Goal: Transaction & Acquisition: Purchase product/service

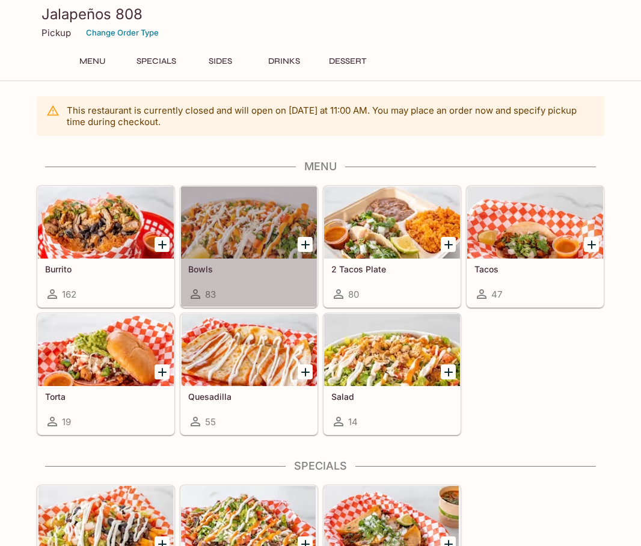
click at [271, 247] on div at bounding box center [249, 222] width 136 height 72
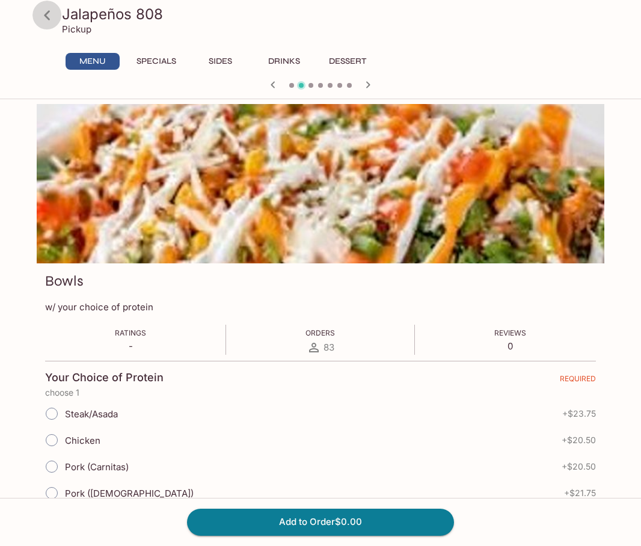
click at [49, 12] on icon at bounding box center [47, 15] width 21 height 21
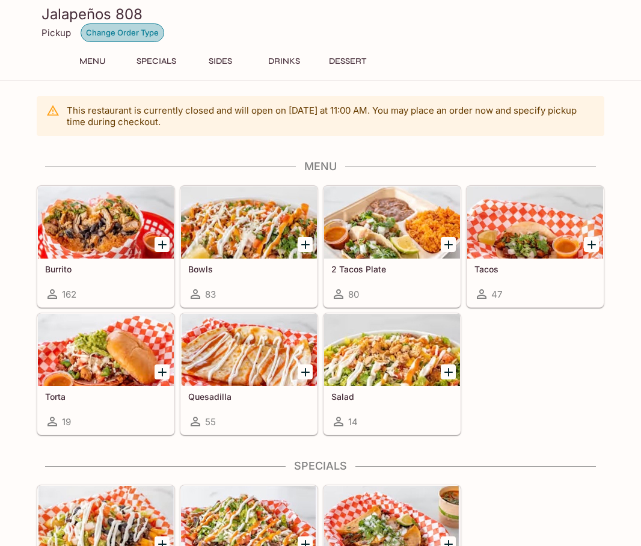
click at [114, 32] on button "Change Order Type" at bounding box center [123, 32] width 84 height 19
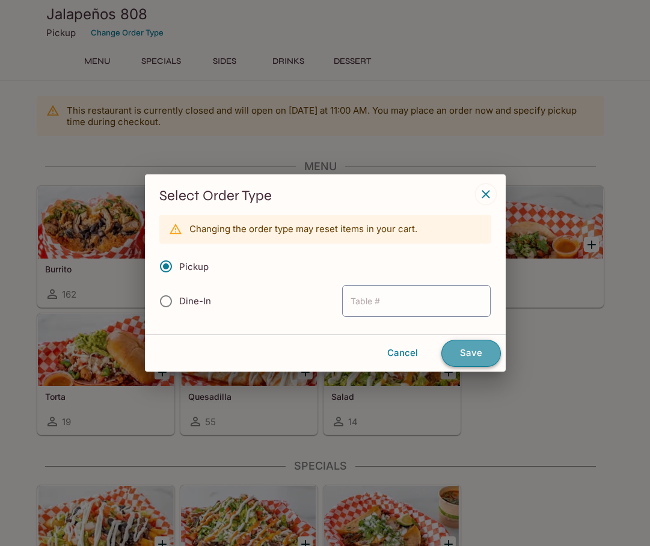
click at [482, 349] on button "Save" at bounding box center [471, 353] width 60 height 26
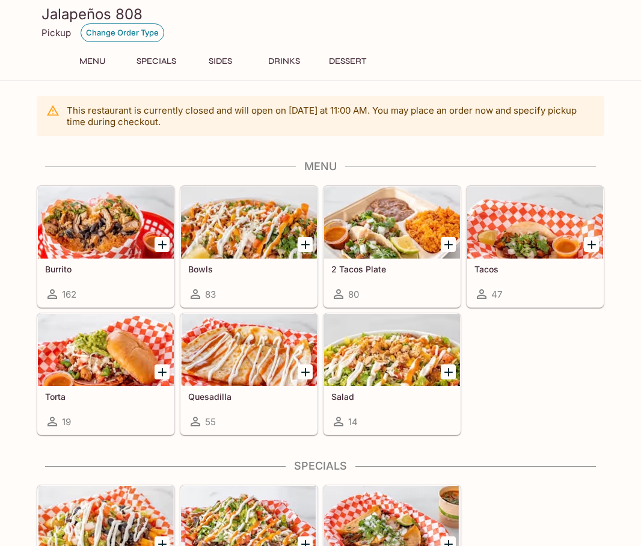
click at [114, 36] on button "Change Order Type" at bounding box center [123, 32] width 84 height 19
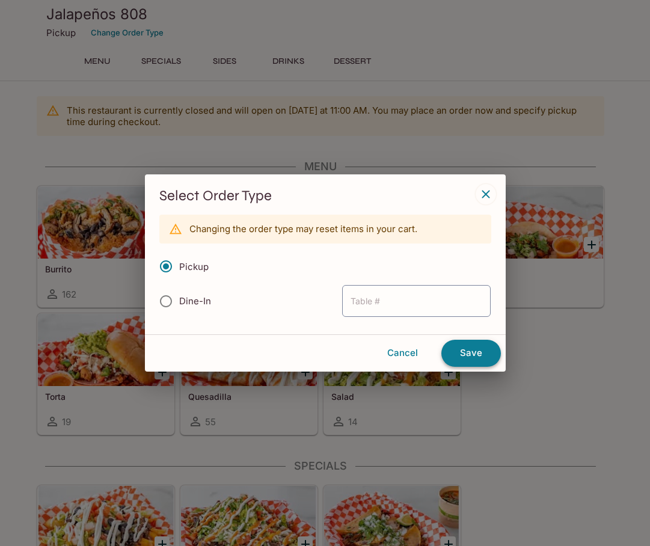
click at [473, 355] on button "Save" at bounding box center [471, 353] width 60 height 26
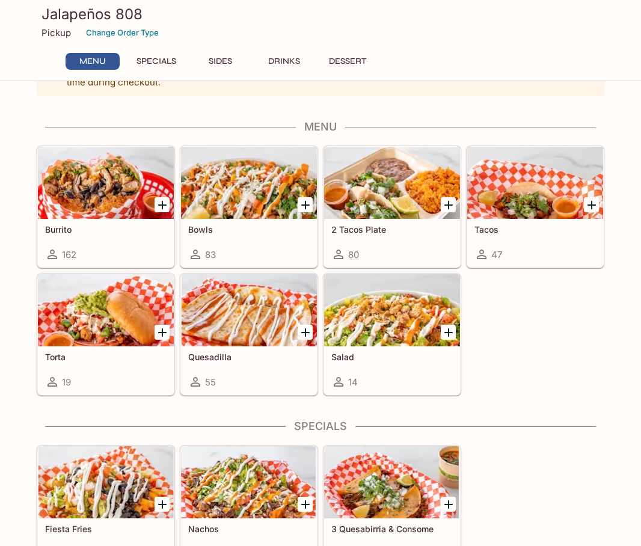
scroll to position [60, 0]
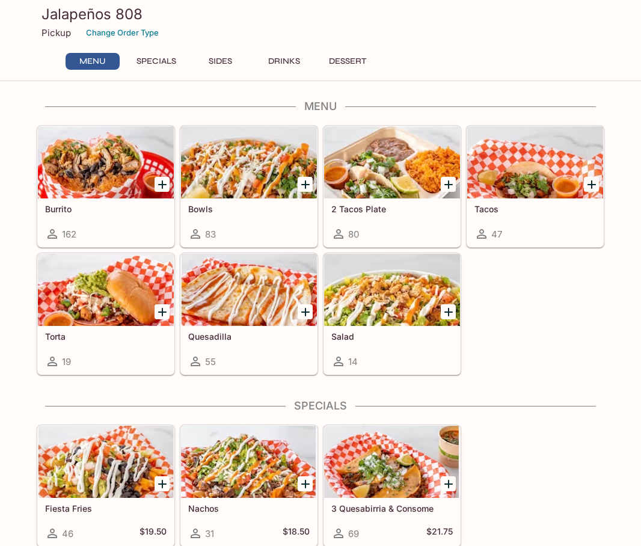
click at [310, 188] on icon "Add Bowls" at bounding box center [305, 184] width 14 height 14
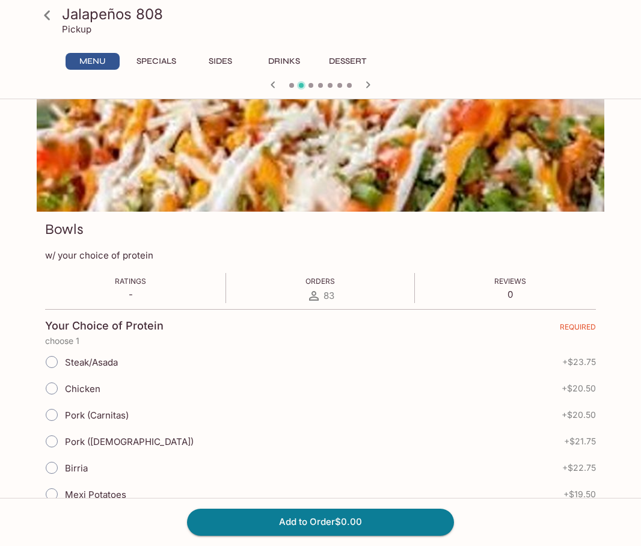
scroll to position [120, 0]
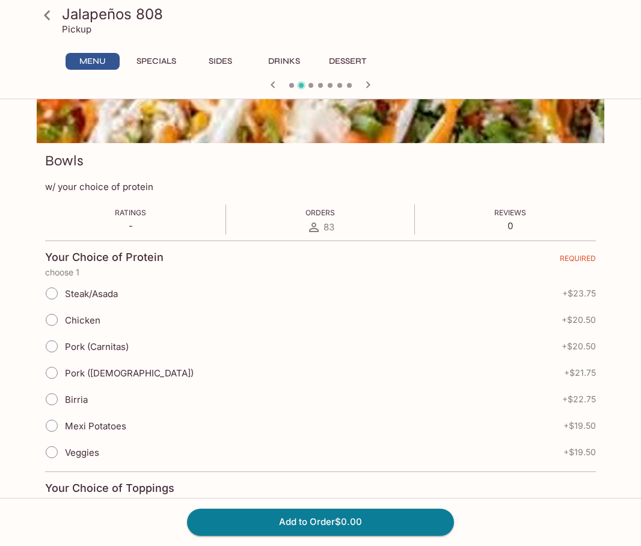
click at [54, 322] on input "Chicken" at bounding box center [51, 319] width 25 height 25
radio input "true"
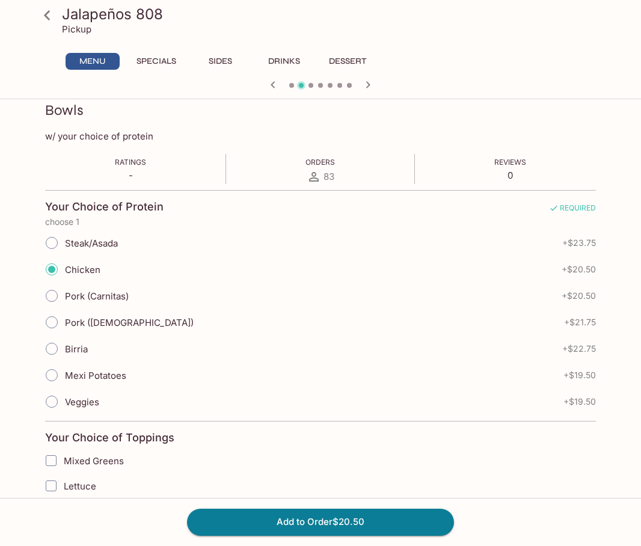
scroll to position [301, 0]
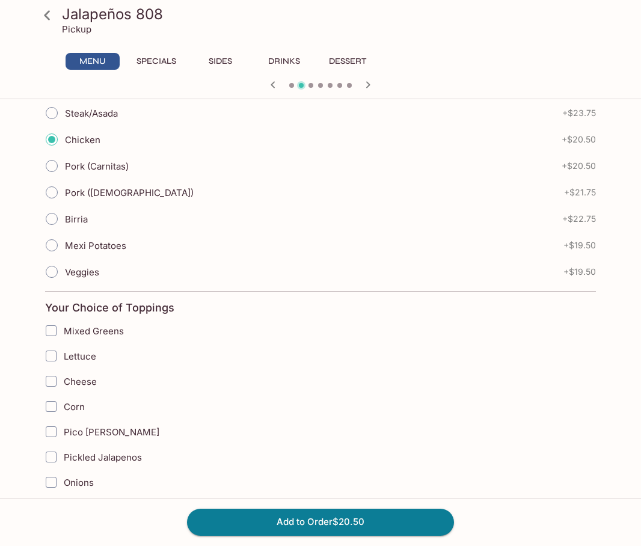
click at [53, 354] on input "Lettuce" at bounding box center [51, 356] width 24 height 24
checkbox input "true"
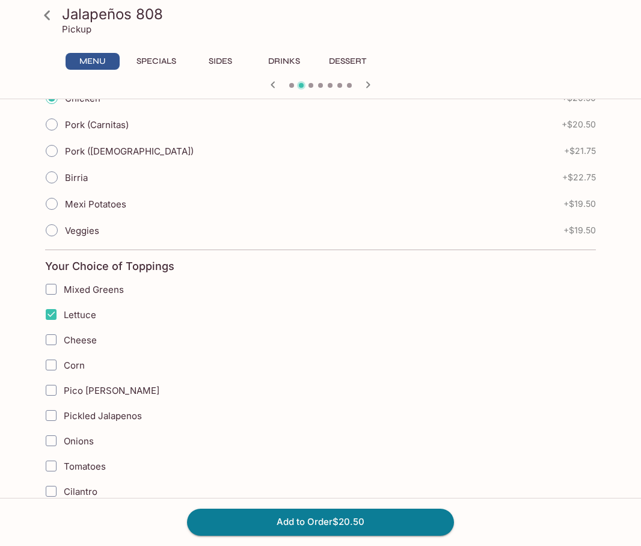
scroll to position [421, 0]
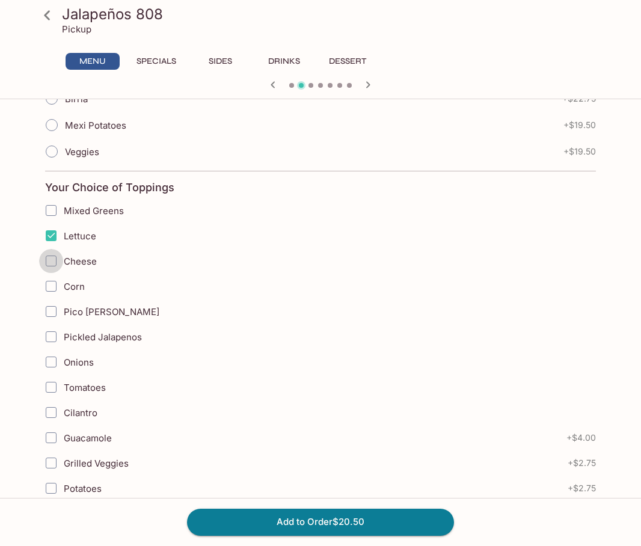
click at [52, 260] on input "Cheese" at bounding box center [51, 261] width 24 height 24
checkbox input "true"
click at [54, 280] on input "Corn" at bounding box center [51, 286] width 24 height 24
checkbox input "true"
click at [56, 315] on input "Pico [PERSON_NAME]" at bounding box center [51, 311] width 24 height 24
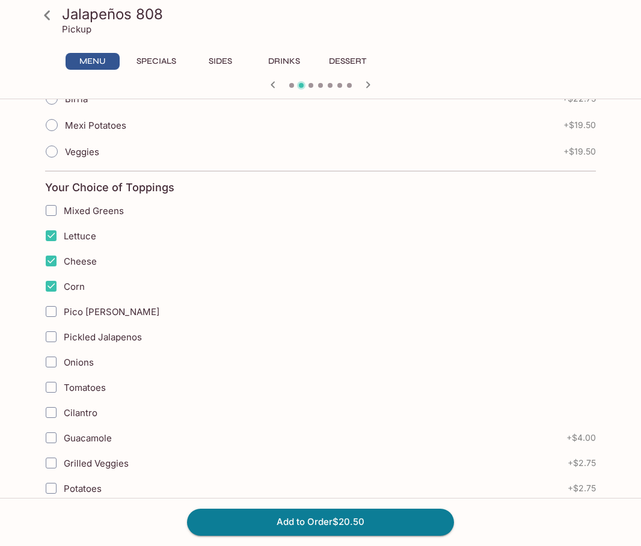
checkbox input "true"
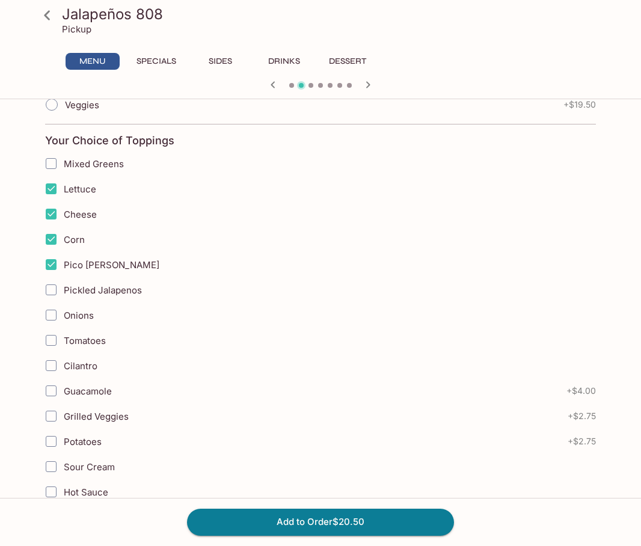
scroll to position [481, 0]
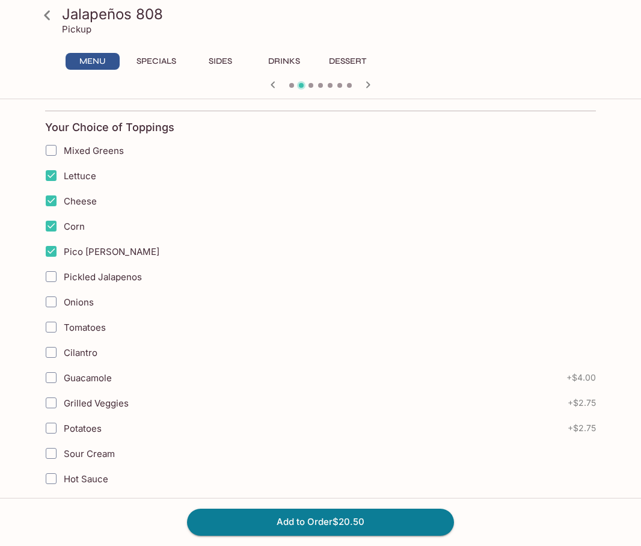
click at [49, 302] on input "Onions" at bounding box center [51, 302] width 24 height 24
drag, startPoint x: 51, startPoint y: 354, endPoint x: 66, endPoint y: 372, distance: 23.6
click at [55, 356] on input "Cilantro" at bounding box center [51, 352] width 24 height 24
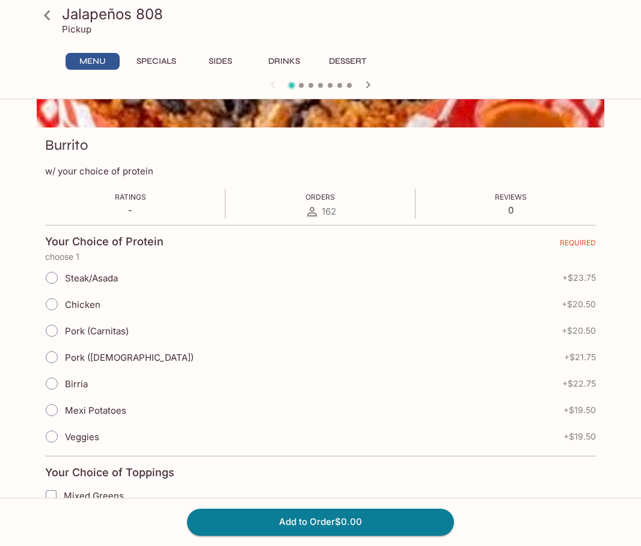
scroll to position [0, 0]
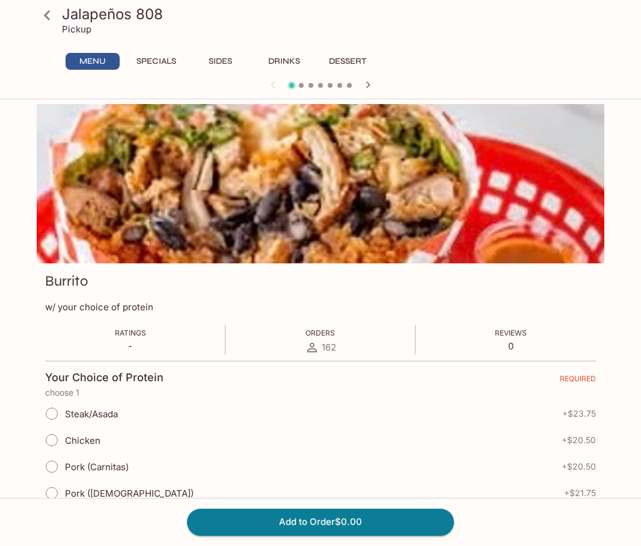
click at [369, 84] on icon "button" at bounding box center [368, 84] width 4 height 7
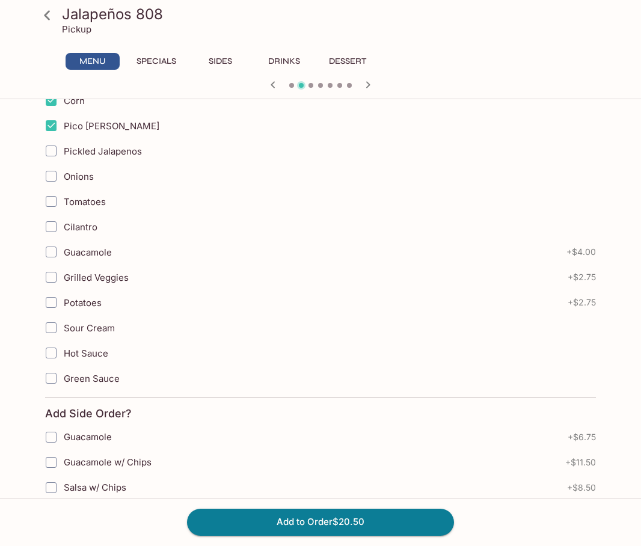
scroll to position [541, 0]
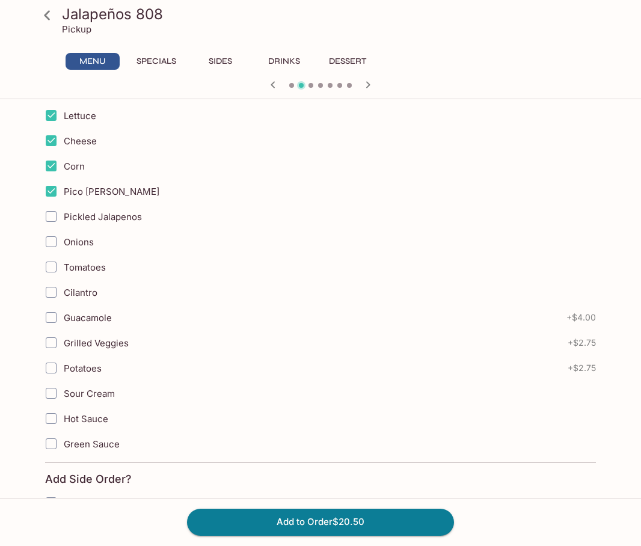
click at [85, 238] on span "Onions" at bounding box center [79, 241] width 30 height 11
click at [49, 236] on input "Onions" at bounding box center [51, 242] width 24 height 24
click at [48, 244] on input "Onions" at bounding box center [51, 242] width 24 height 24
click at [51, 244] on input "Onions" at bounding box center [51, 242] width 24 height 24
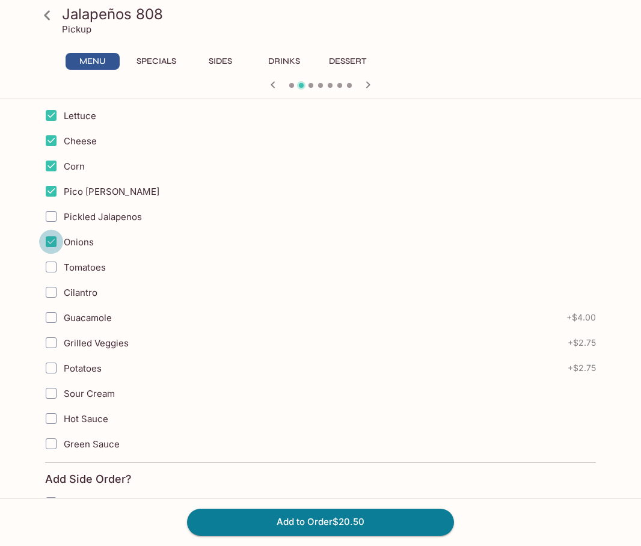
click at [51, 244] on input "Onions" at bounding box center [51, 242] width 24 height 24
checkbox input "true"
click at [54, 420] on input "Hot Sauce" at bounding box center [51, 418] width 24 height 24
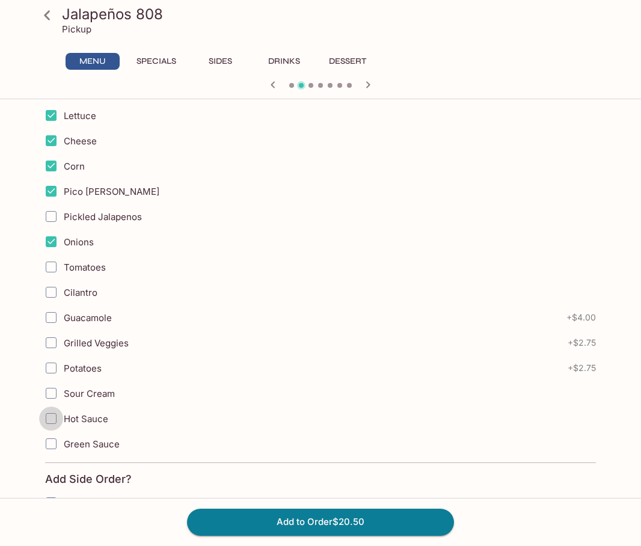
checkbox input "true"
click at [51, 447] on input "Green Sauce" at bounding box center [51, 444] width 24 height 24
checkbox input "true"
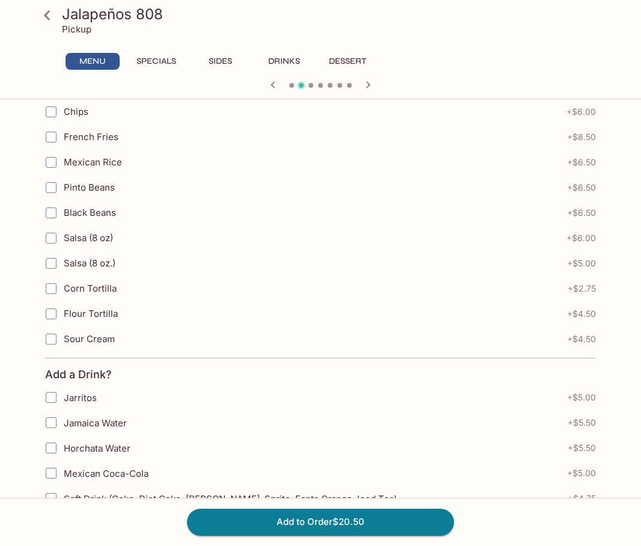
scroll to position [902, 0]
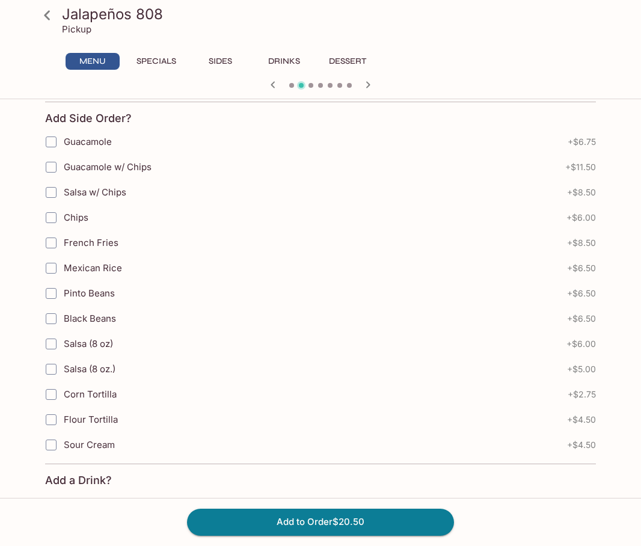
click at [51, 319] on input "Black Beans" at bounding box center [51, 319] width 24 height 24
checkbox input "true"
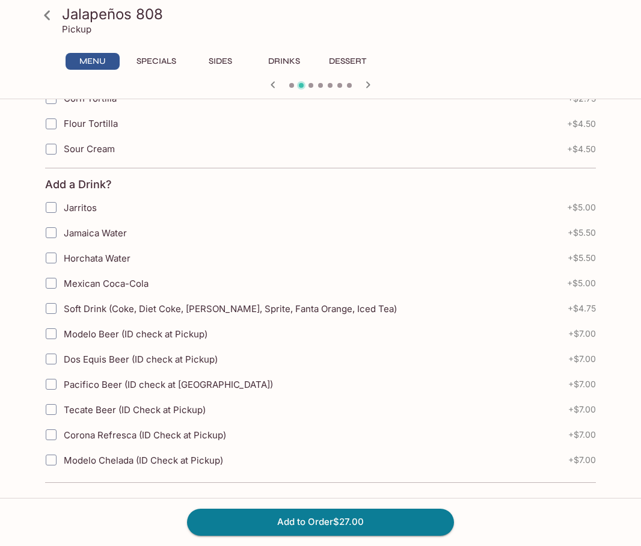
scroll to position [1201, 0]
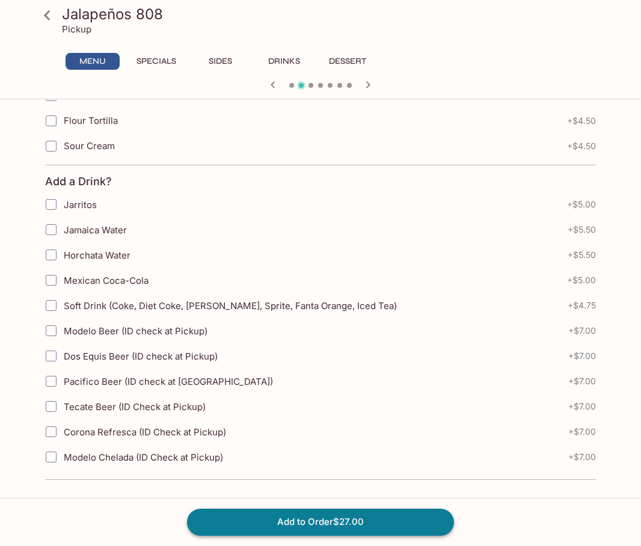
click at [387, 531] on button "Add to Order $27.00" at bounding box center [320, 522] width 267 height 26
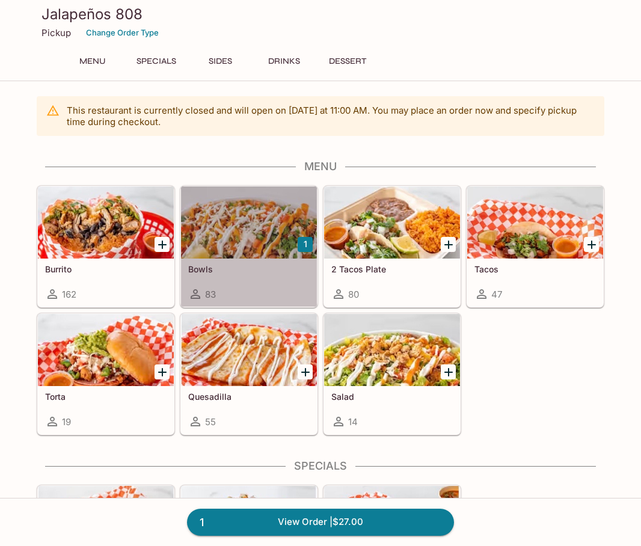
click at [265, 269] on h5 "Bowls" at bounding box center [248, 269] width 121 height 10
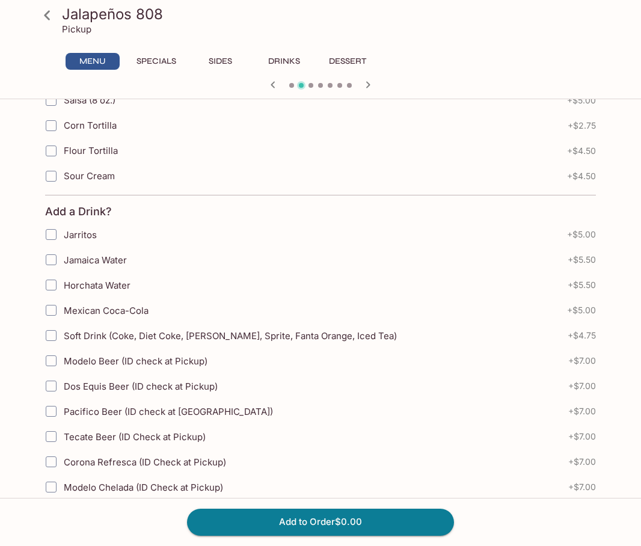
scroll to position [1201, 0]
